Goal: Understand process/instructions: Learn how to perform a task or action

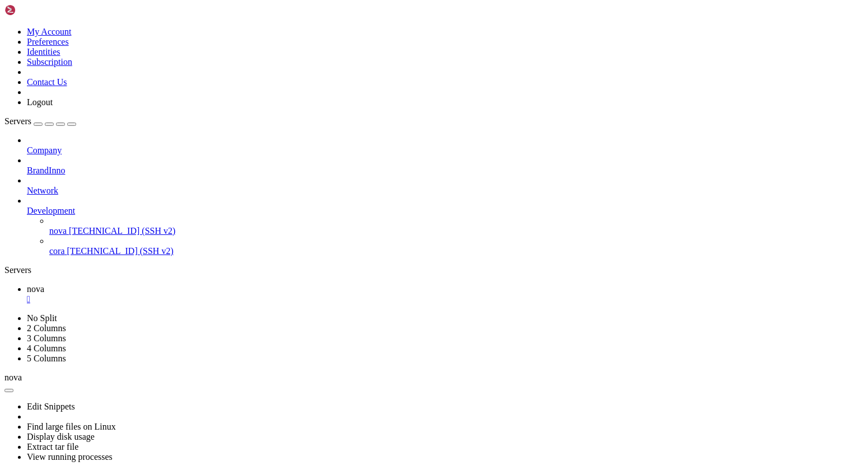
scroll to position [6189, 0]
drag, startPoint x: 10, startPoint y: 739, endPoint x: 55, endPoint y: 747, distance: 46.6
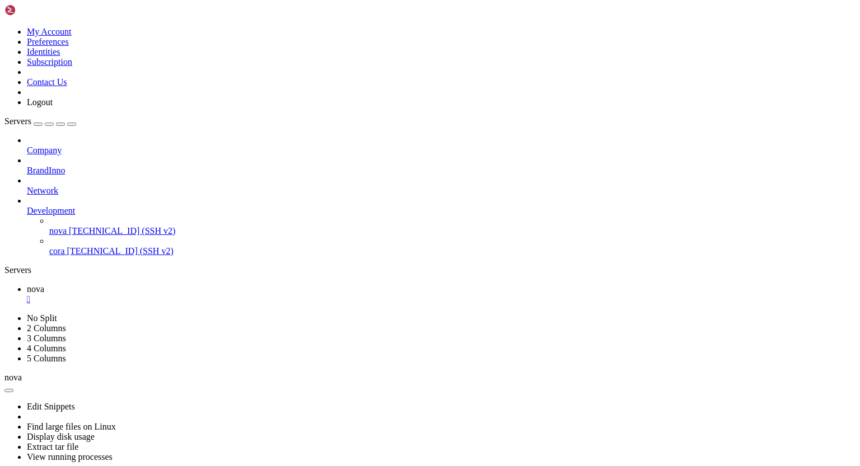
click at [231, 284] on ul "nova " at bounding box center [429, 294] width 851 height 20
drag, startPoint x: 129, startPoint y: 870, endPoint x: 320, endPoint y: 866, distance: 190.4
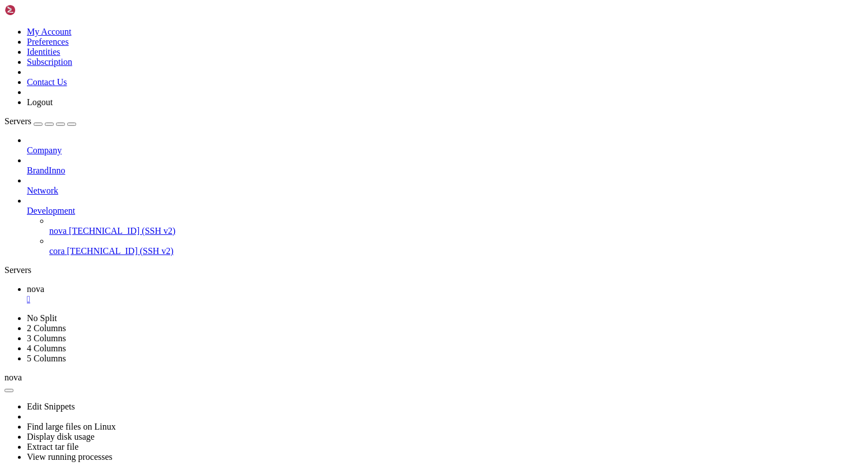
drag, startPoint x: 8, startPoint y: 616, endPoint x: 138, endPoint y: 673, distance: 141.9
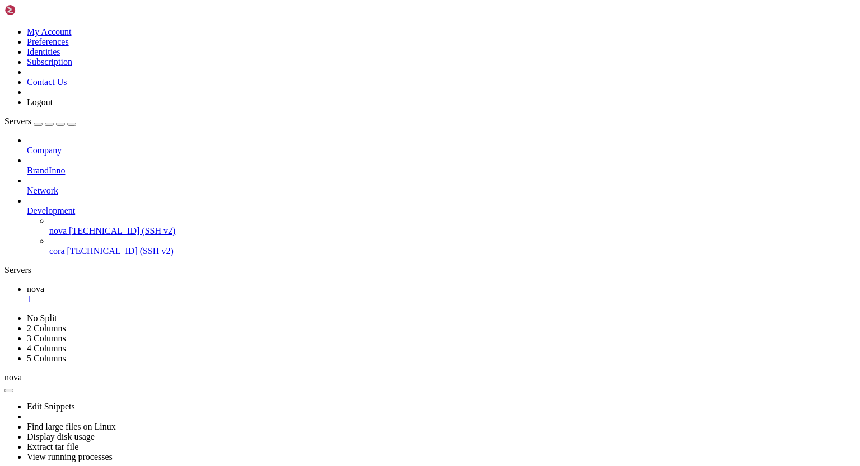
drag, startPoint x: 10, startPoint y: 779, endPoint x: 114, endPoint y: 808, distance: 108.1
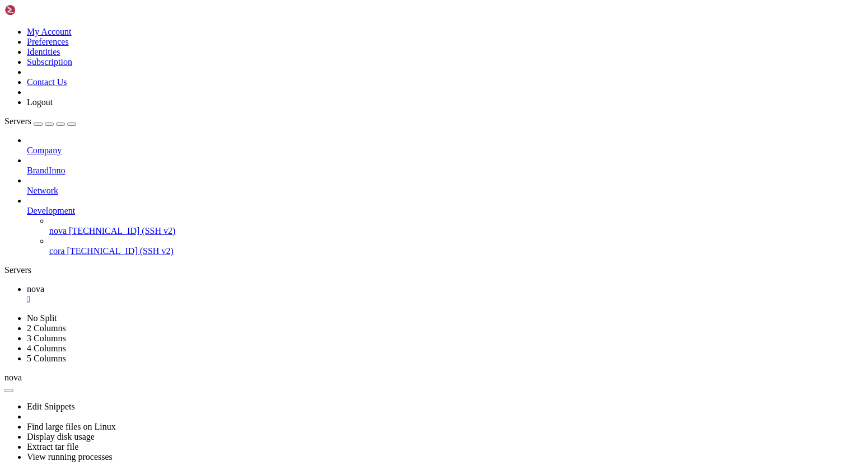
drag, startPoint x: 149, startPoint y: 863, endPoint x: 275, endPoint y: 871, distance: 125.6
drag, startPoint x: 9, startPoint y: 737, endPoint x: 44, endPoint y: 740, distance: 35.4
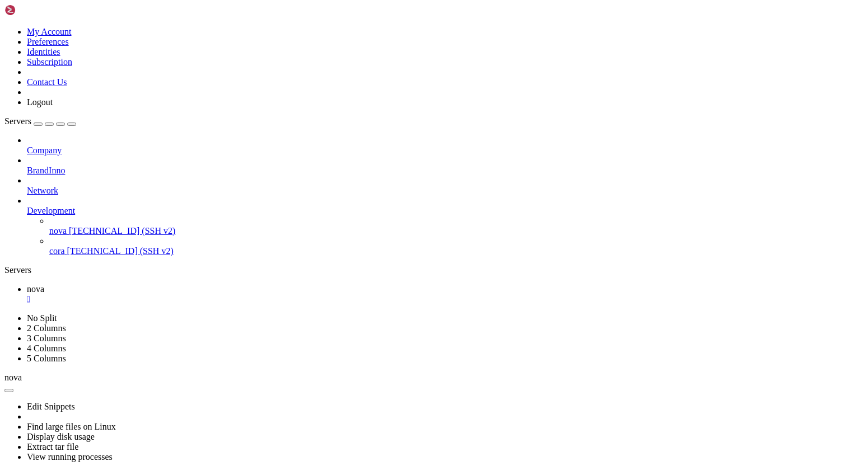
scroll to position [12211, 0]
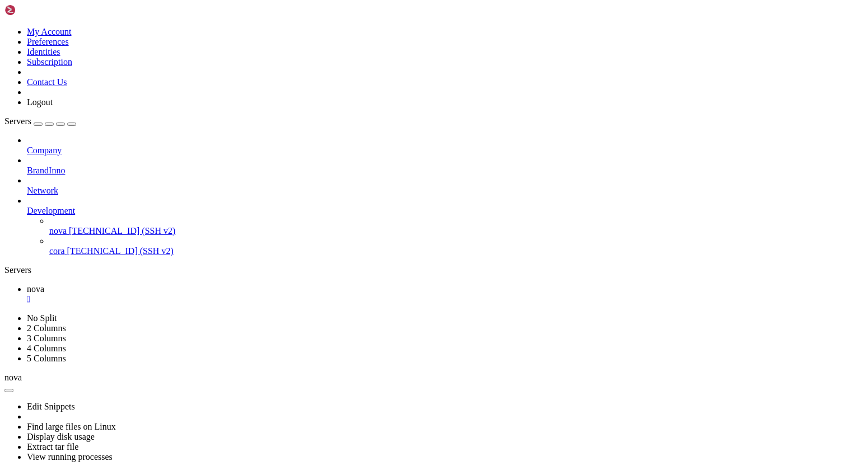
scroll to position [13020, 0]
drag, startPoint x: 159, startPoint y: 862, endPoint x: 41, endPoint y: 789, distance: 138.3
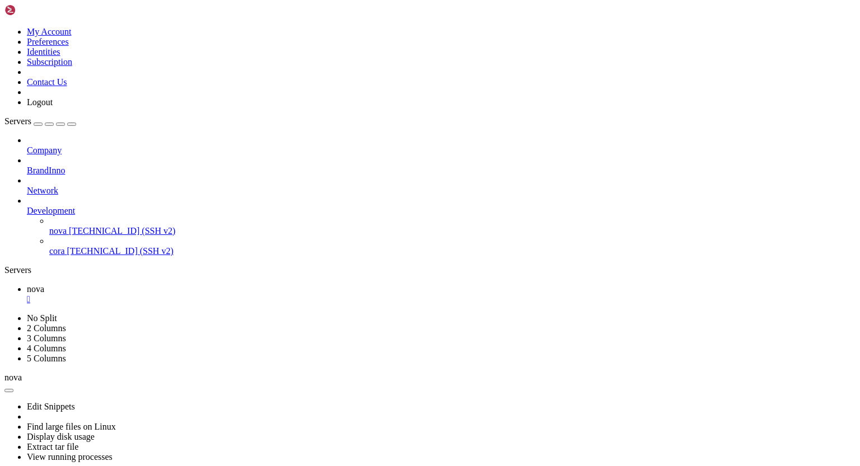
scroll to position [13122, 0]
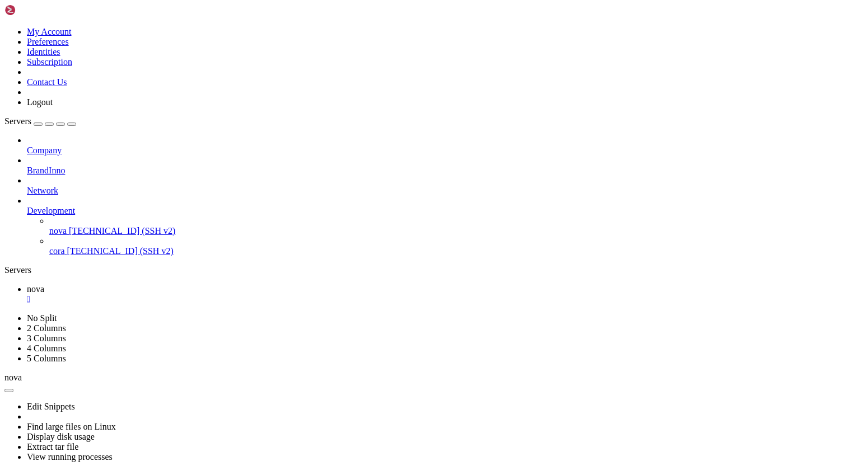
scroll to position [14714, 0]
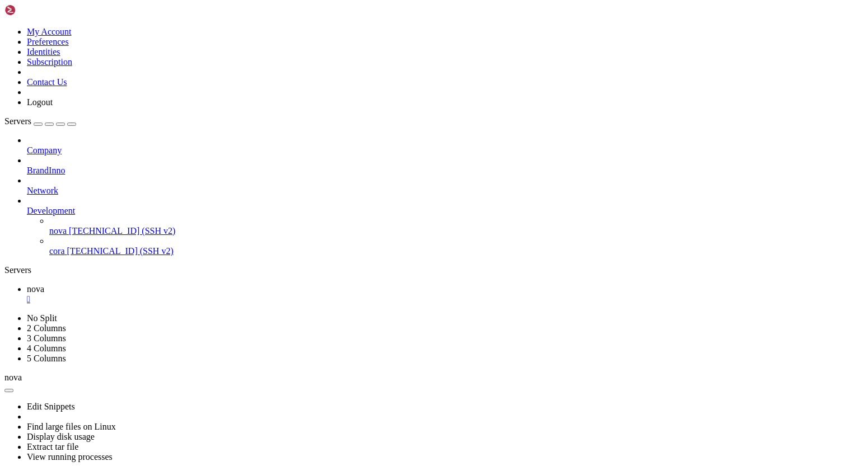
drag, startPoint x: 9, startPoint y: 662, endPoint x: 41, endPoint y: 662, distance: 32.5
drag, startPoint x: 10, startPoint y: 661, endPoint x: 34, endPoint y: 665, distance: 23.9
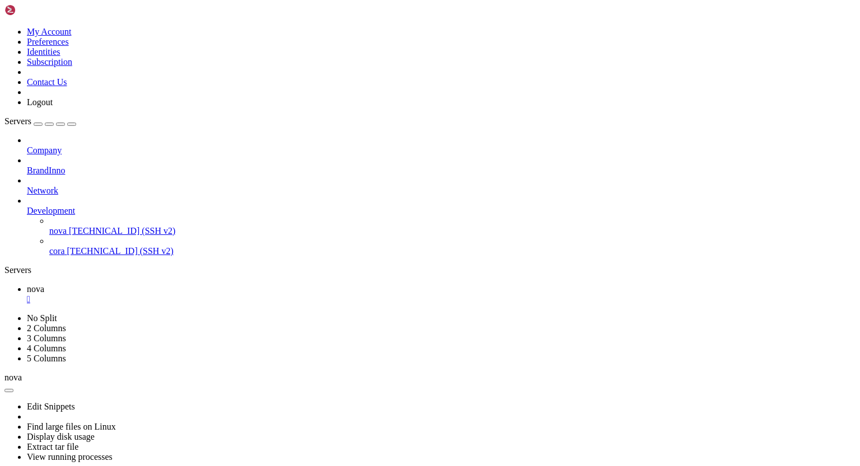
scroll to position [15379, 0]
drag, startPoint x: 9, startPoint y: 805, endPoint x: 50, endPoint y: 806, distance: 40.9
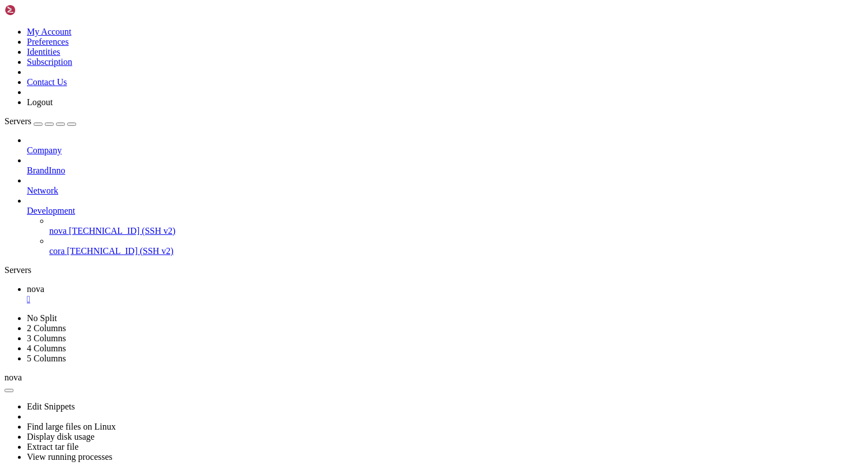
drag, startPoint x: 10, startPoint y: 787, endPoint x: 63, endPoint y: 798, distance: 53.8
